Goal: Information Seeking & Learning: Find specific fact

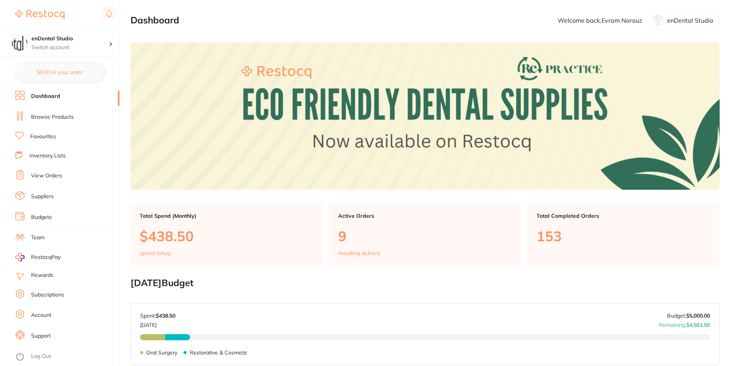
click at [41, 116] on link "Browse Products" at bounding box center [52, 117] width 43 height 8
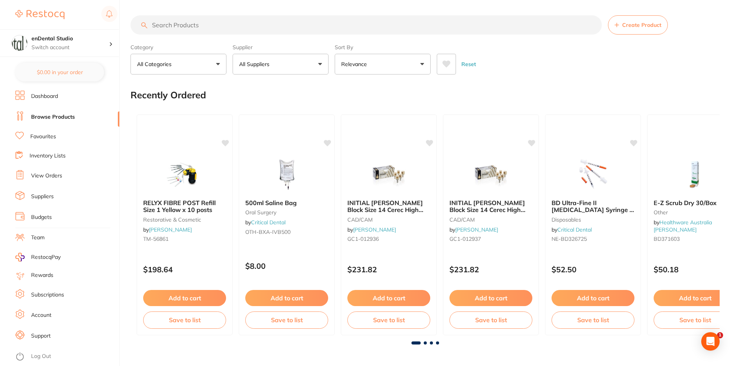
click at [268, 34] on input "search" at bounding box center [365, 24] width 471 height 19
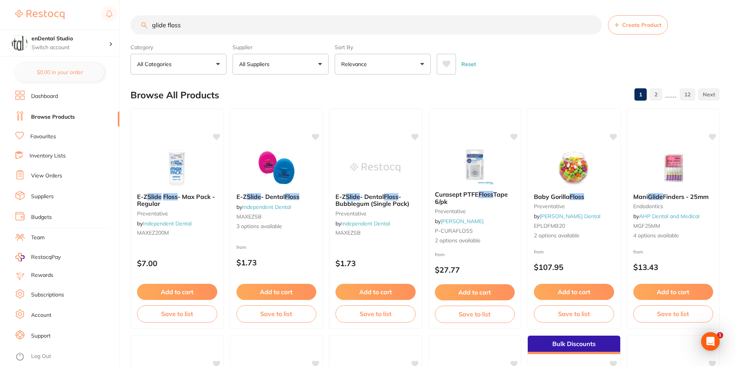
click at [166, 24] on input "glide floss" at bounding box center [365, 24] width 471 height 19
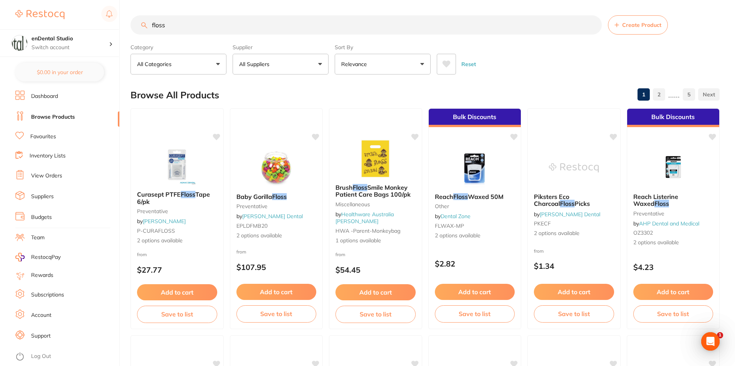
click at [264, 22] on input "floss" at bounding box center [365, 24] width 471 height 19
type input "highspeed suction"
